Goal: Task Accomplishment & Management: Manage account settings

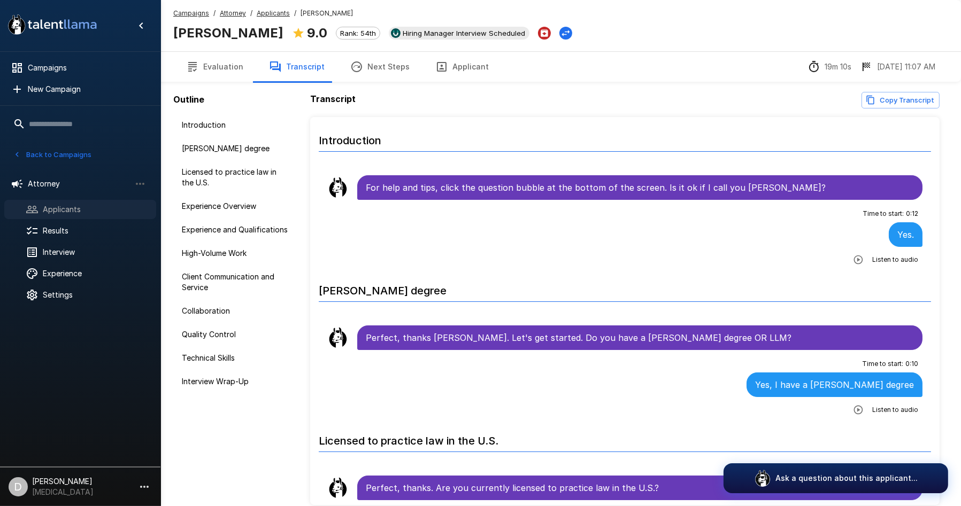
click at [67, 212] on span "Applicants" at bounding box center [95, 209] width 105 height 11
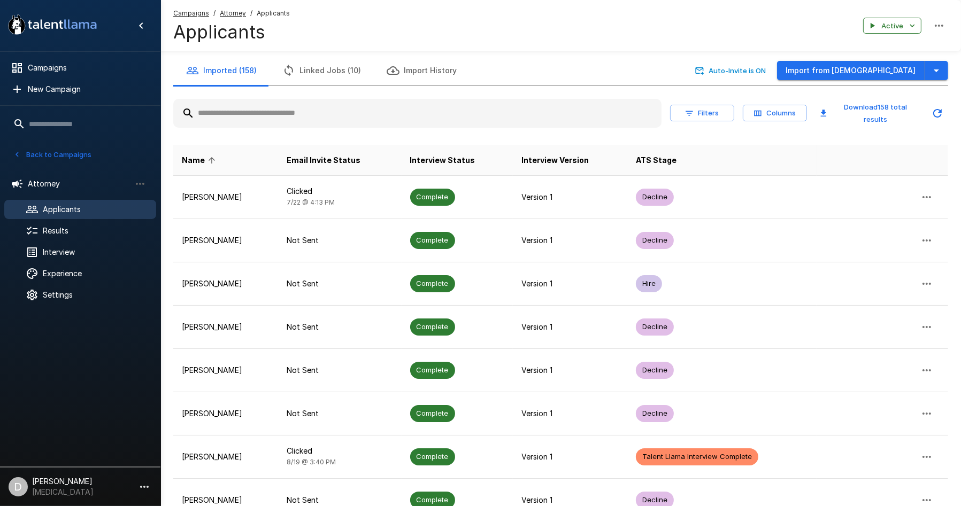
click at [310, 119] on input "text" at bounding box center [417, 113] width 488 height 19
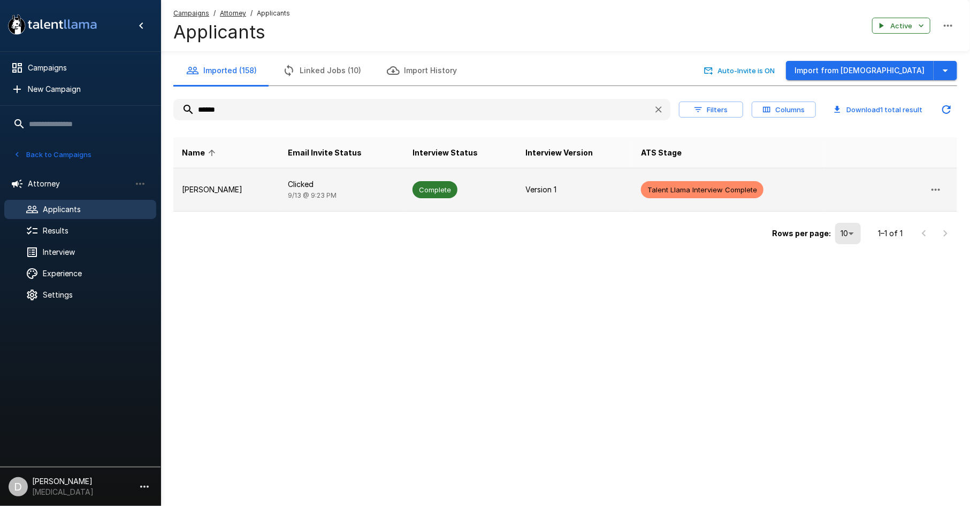
type input "******"
click at [342, 197] on td "Clicked [DATE] 9:23 PM" at bounding box center [342, 189] width 125 height 43
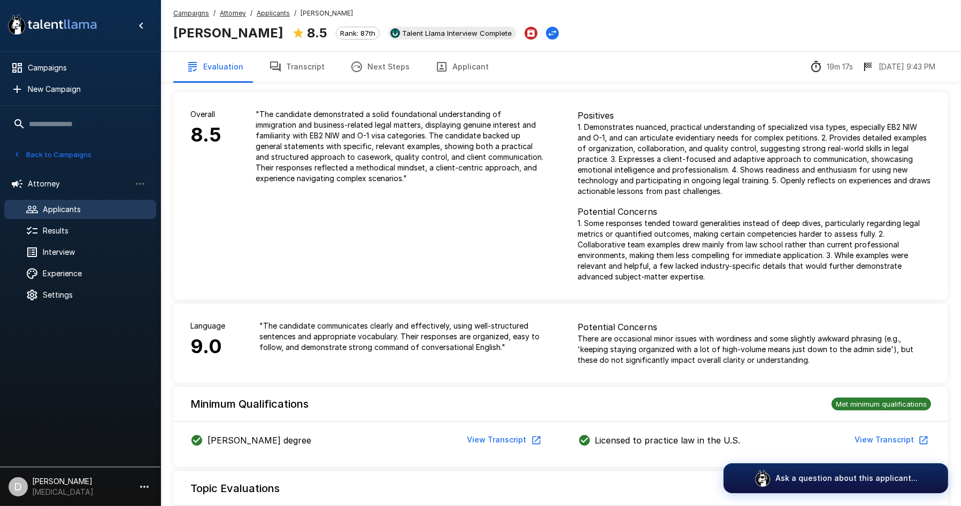
click at [274, 65] on icon "button" at bounding box center [275, 67] width 11 height 11
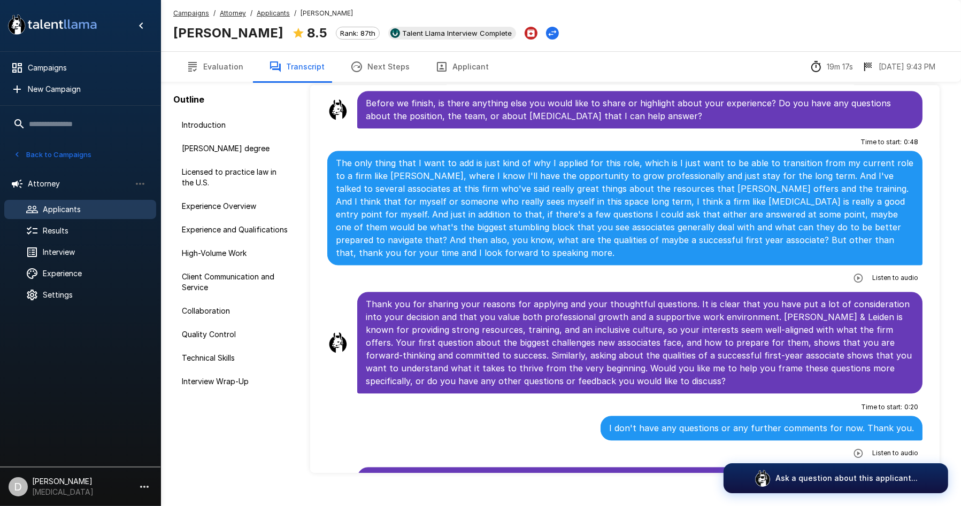
scroll to position [50, 0]
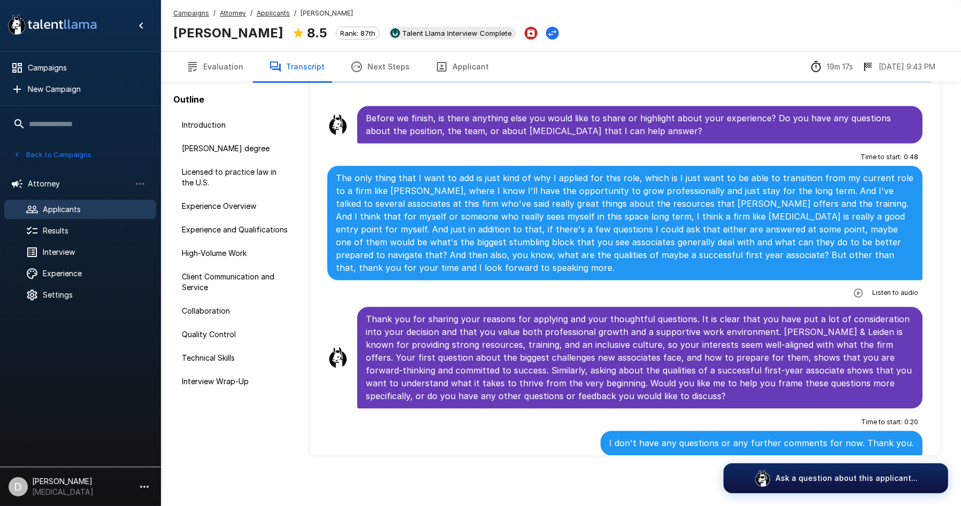
scroll to position [2595, 0]
